Goal: Task Accomplishment & Management: Complete application form

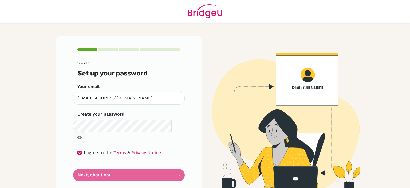
click at [86, 132] on button "button" at bounding box center [79, 137] width 13 height 11
click at [128, 166] on form "Step 1 of 5 Set up your password Your email [EMAIL_ADDRESS][DOMAIN_NAME] Invali…" at bounding box center [128, 121] width 103 height 120
click at [114, 162] on form "Step 1 of 5 Set up your password Your email [EMAIL_ADDRESS][DOMAIN_NAME] Invali…" at bounding box center [128, 121] width 103 height 120
click at [86, 132] on button "button" at bounding box center [79, 137] width 13 height 11
click at [133, 165] on form "Step 1 of 5 Set up your password Your email [EMAIL_ADDRESS][DOMAIN_NAME] Invali…" at bounding box center [128, 121] width 103 height 120
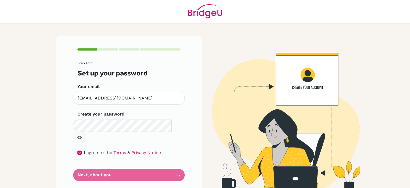
click at [294, 77] on img at bounding box center [281, 114] width 304 height 158
click at [136, 164] on form "Step 1 of 5 Set up your password Your email [EMAIL_ADDRESS][DOMAIN_NAME] Invali…" at bounding box center [128, 121] width 103 height 120
click at [138, 162] on form "Step 1 of 5 Set up your password Your email [EMAIL_ADDRESS][DOMAIN_NAME] Invali…" at bounding box center [128, 121] width 103 height 120
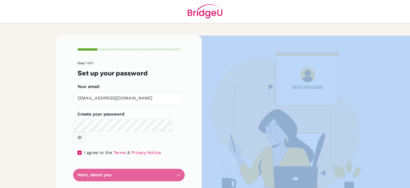
click at [138, 162] on form "Step 1 of 5 Set up your password Your email [EMAIL_ADDRESS][DOMAIN_NAME] Invali…" at bounding box center [128, 121] width 103 height 120
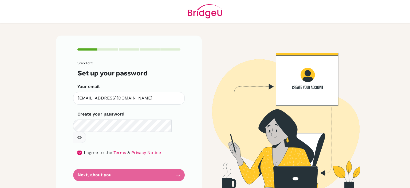
click at [11, 62] on main "Step 1 of 5 Set up your password Your email [EMAIL_ADDRESS][DOMAIN_NAME] Invali…" at bounding box center [205, 94] width 410 height 188
click at [129, 102] on input "[EMAIL_ADDRESS][DOMAIN_NAME]" at bounding box center [129, 98] width 112 height 13
click at [82, 136] on icon "button" at bounding box center [79, 137] width 4 height 3
click at [82, 136] on icon "button" at bounding box center [80, 137] width 3 height 2
click at [86, 132] on button "button" at bounding box center [79, 137] width 13 height 11
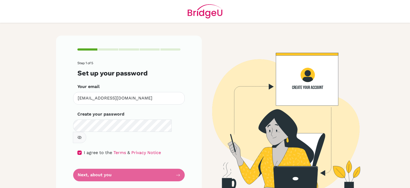
click at [86, 132] on button "button" at bounding box center [79, 137] width 13 height 11
click at [134, 164] on form "Step 1 of 5 Set up your password Your email [EMAIL_ADDRESS][DOMAIN_NAME] Invali…" at bounding box center [128, 121] width 103 height 120
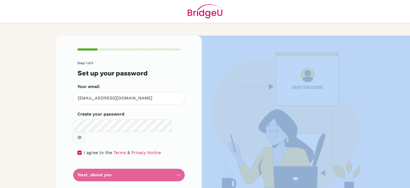
click at [134, 164] on form "Step 1 of 5 Set up your password Your email [EMAIL_ADDRESS][DOMAIN_NAME] Invali…" at bounding box center [128, 121] width 103 height 120
click at [7, 83] on main "Step 1 of 5 Set up your password Your email [EMAIL_ADDRESS][DOMAIN_NAME] Invali…" at bounding box center [205, 94] width 410 height 188
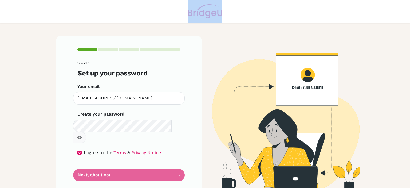
drag, startPoint x: 186, startPoint y: 13, endPoint x: 225, endPoint y: 11, distance: 38.7
click at [225, 11] on header at bounding box center [205, 11] width 410 height 23
click at [251, 11] on header at bounding box center [205, 11] width 410 height 23
click at [91, 159] on form "Step 1 of 5 Set up your password Your email [EMAIL_ADDRESS][DOMAIN_NAME] Invali…" at bounding box center [128, 121] width 103 height 120
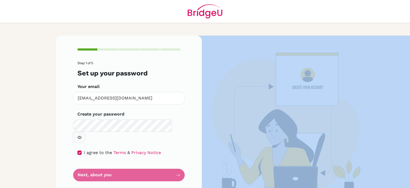
click at [91, 159] on form "Step 1 of 5 Set up your password Your email [EMAIL_ADDRESS][DOMAIN_NAME] Invali…" at bounding box center [128, 121] width 103 height 120
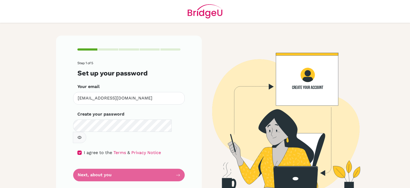
click at [36, 156] on main "Step 1 of 5 Set up your password Your email [EMAIL_ADDRESS][DOMAIN_NAME] Invali…" at bounding box center [205, 94] width 410 height 188
